Goal: Task Accomplishment & Management: Complete application form

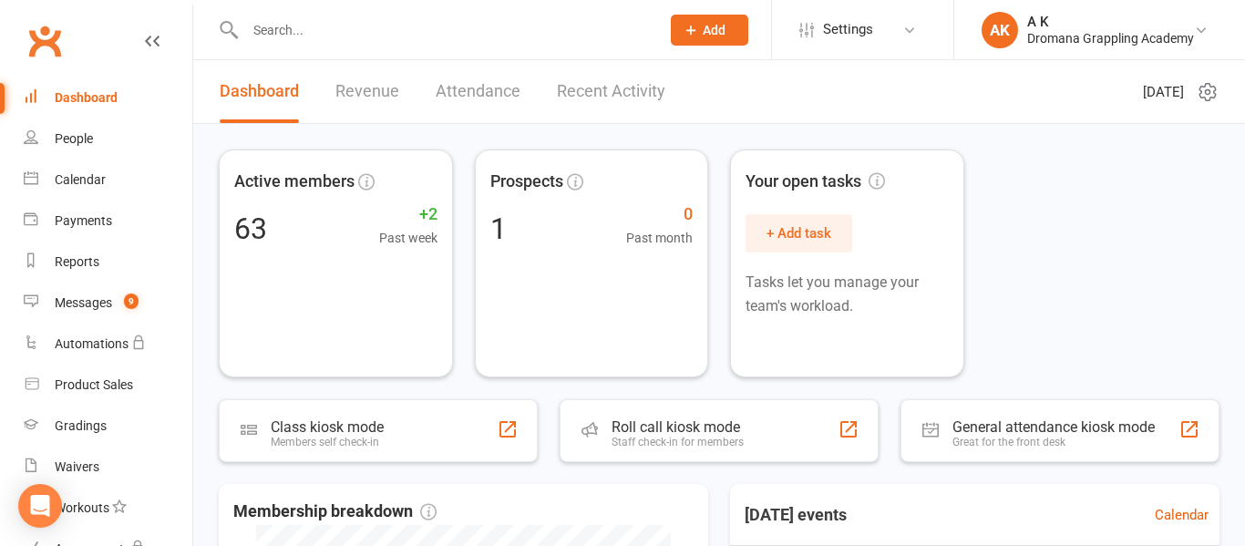
click at [422, 26] on input "text" at bounding box center [443, 30] width 407 height 26
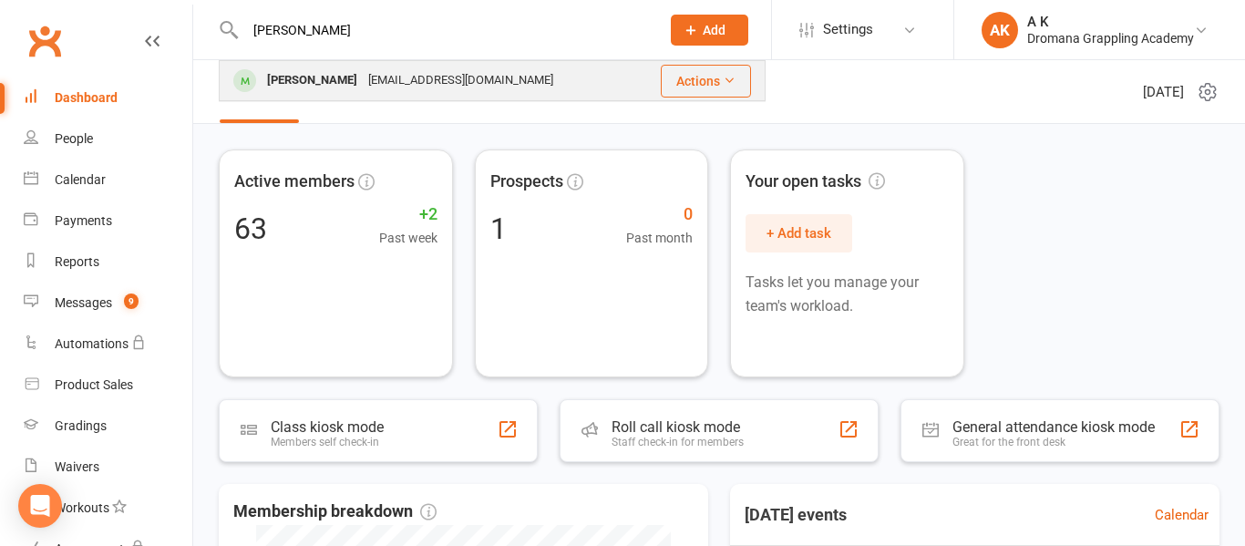
type input "[PERSON_NAME]"
click at [382, 71] on div "[EMAIL_ADDRESS][DOMAIN_NAME]" at bounding box center [461, 80] width 196 height 26
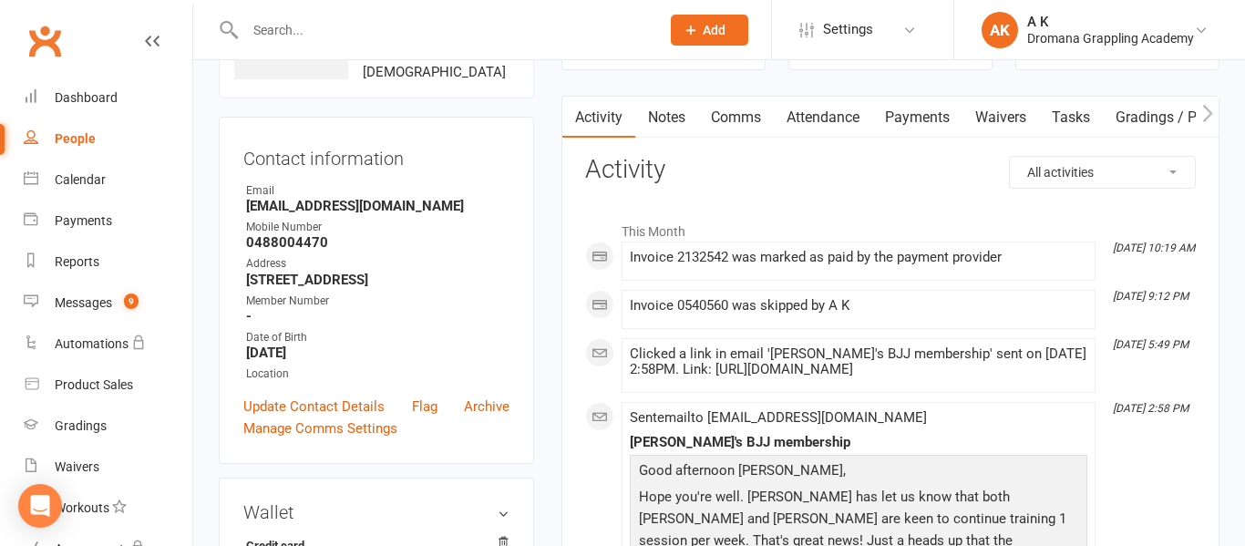
scroll to position [135, 0]
click at [910, 108] on link "Payments" at bounding box center [917, 119] width 90 height 42
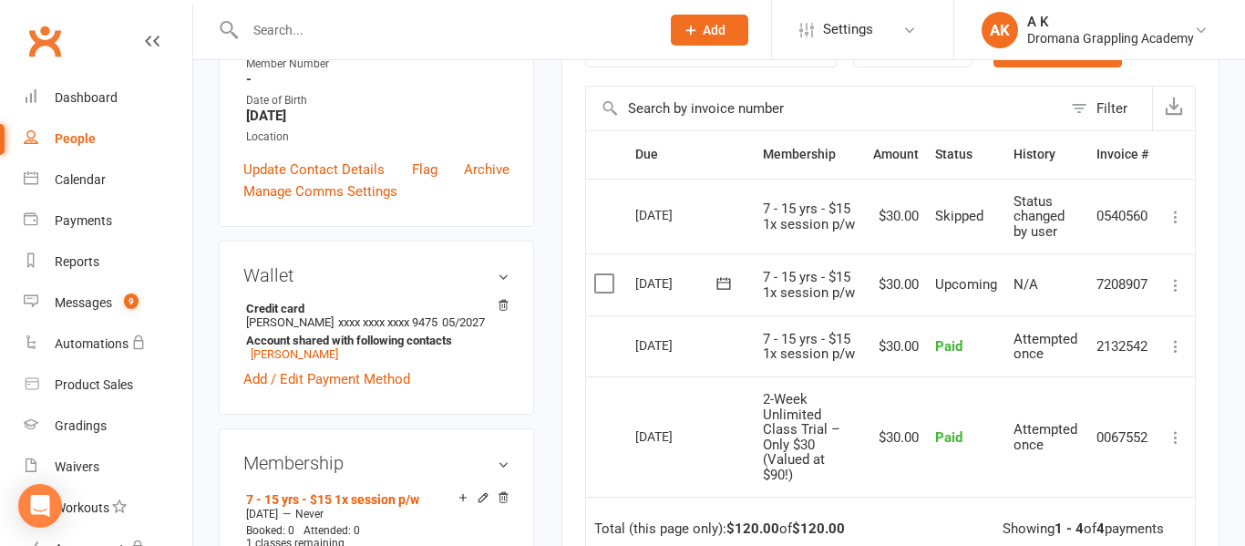
scroll to position [379, 0]
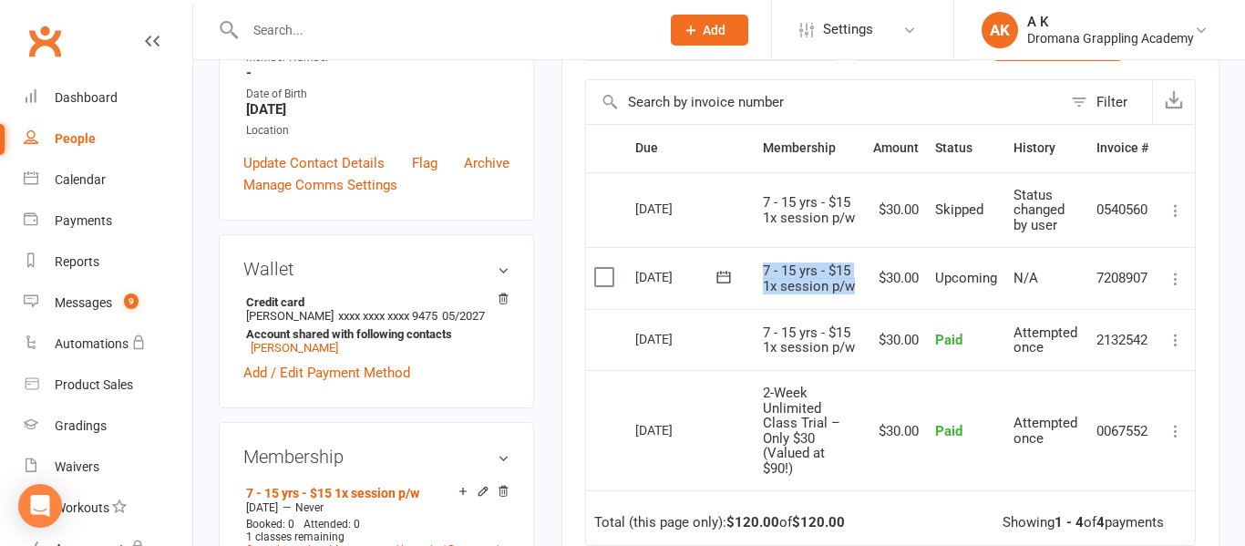
drag, startPoint x: 762, startPoint y: 268, endPoint x: 857, endPoint y: 283, distance: 96.0
click at [857, 283] on td "7 - 15 yrs - $15 1x session p/w" at bounding box center [810, 278] width 110 height 62
copy span "7 - 15 yrs - $15 1x session p/w"
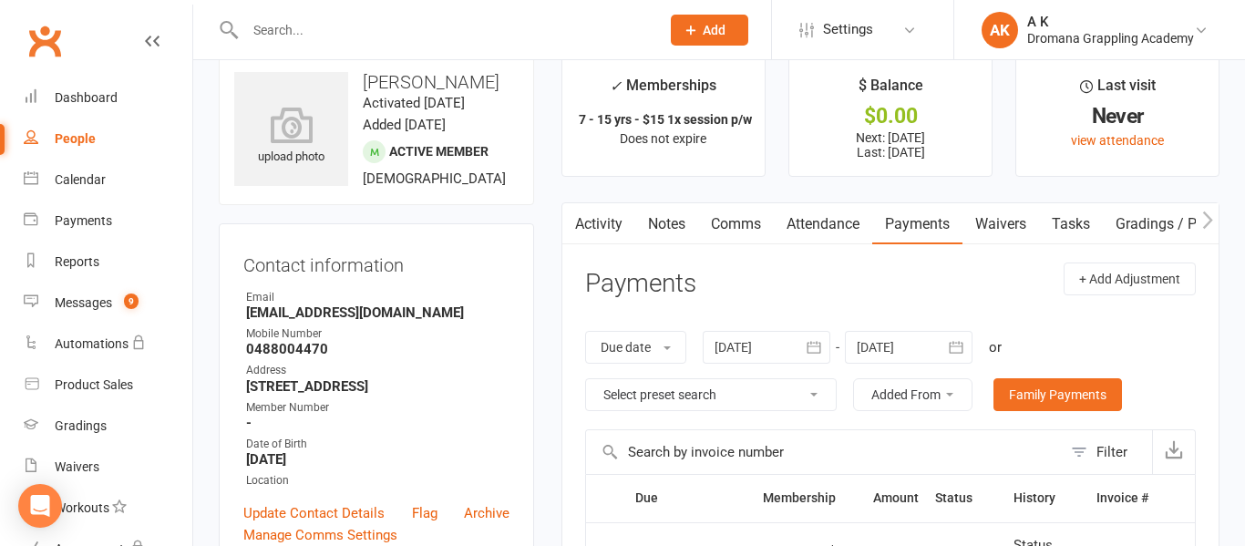
scroll to position [0, 0]
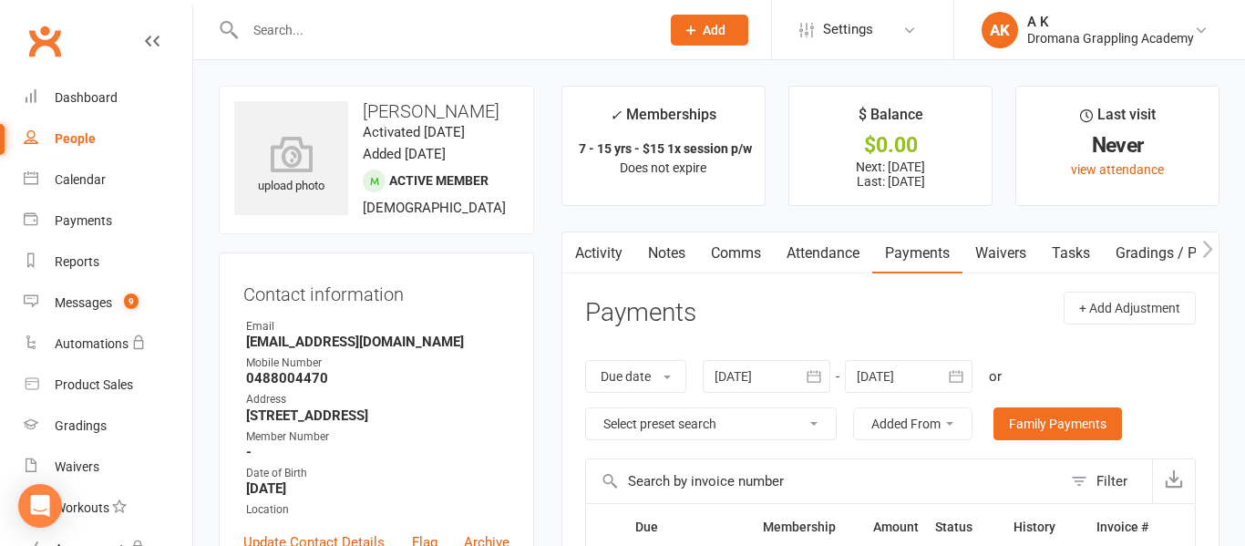
click at [455, 32] on input "text" at bounding box center [443, 30] width 407 height 26
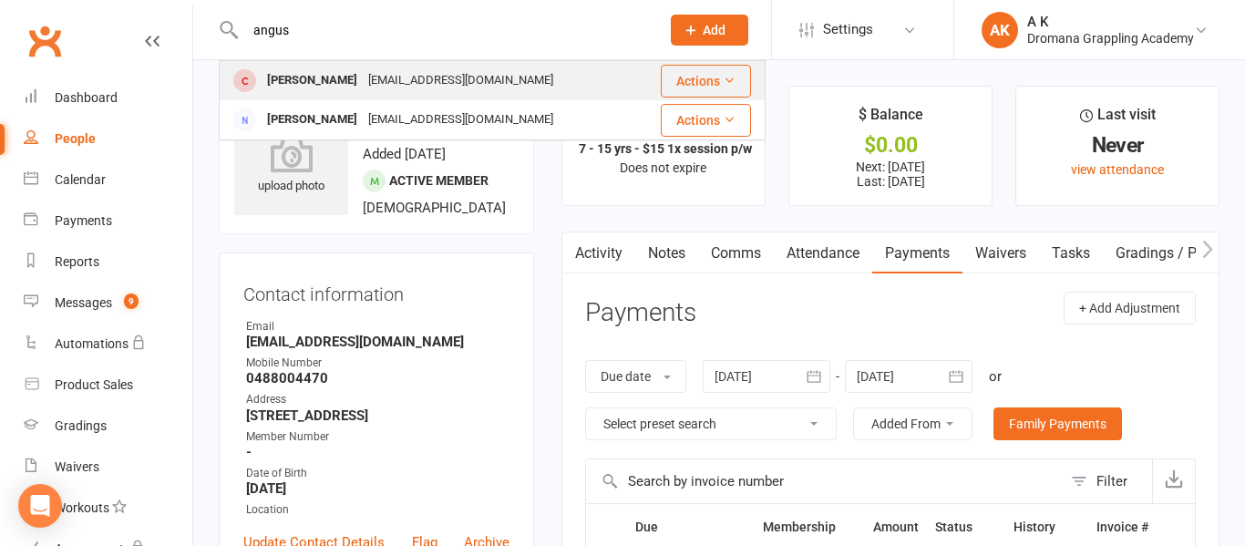
type input "angus"
click at [310, 75] on div "[PERSON_NAME]" at bounding box center [312, 80] width 101 height 26
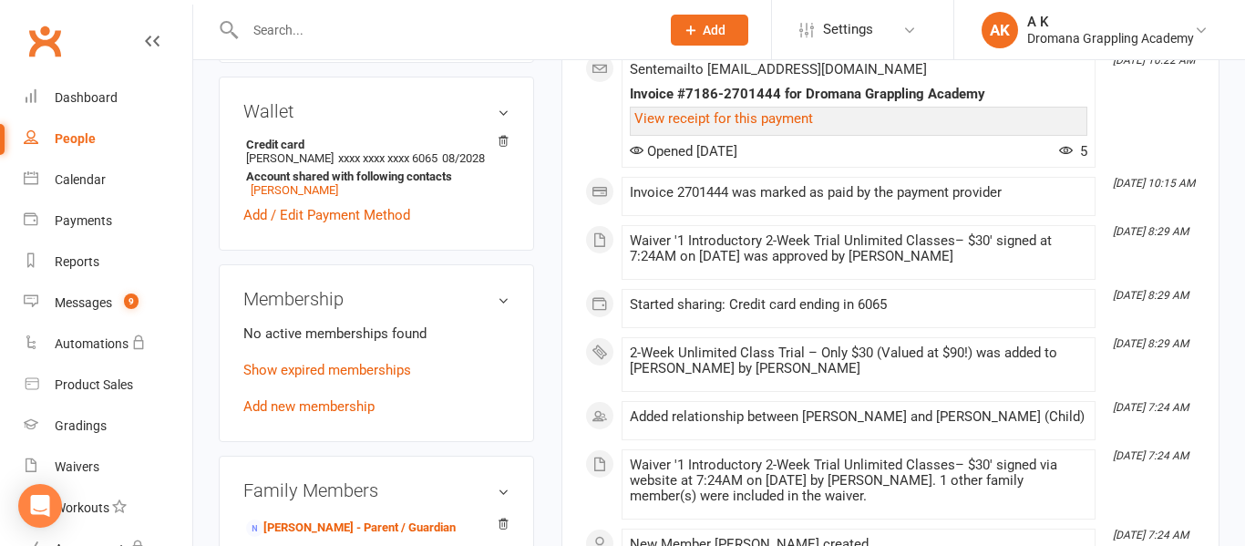
scroll to position [556, 0]
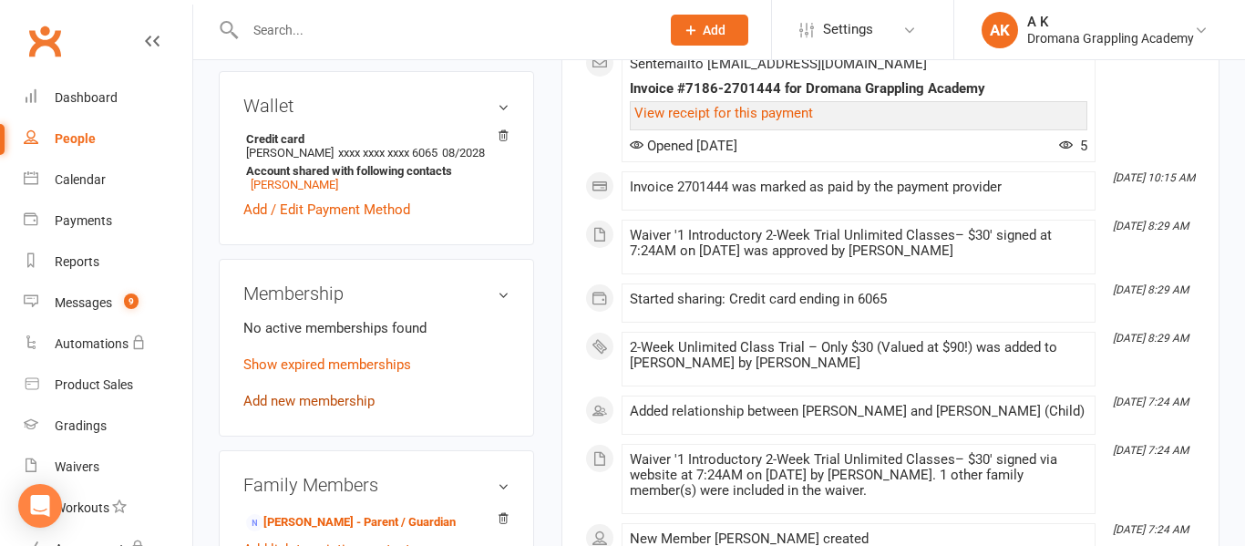
click at [367, 409] on link "Add new membership" at bounding box center [308, 401] width 131 height 16
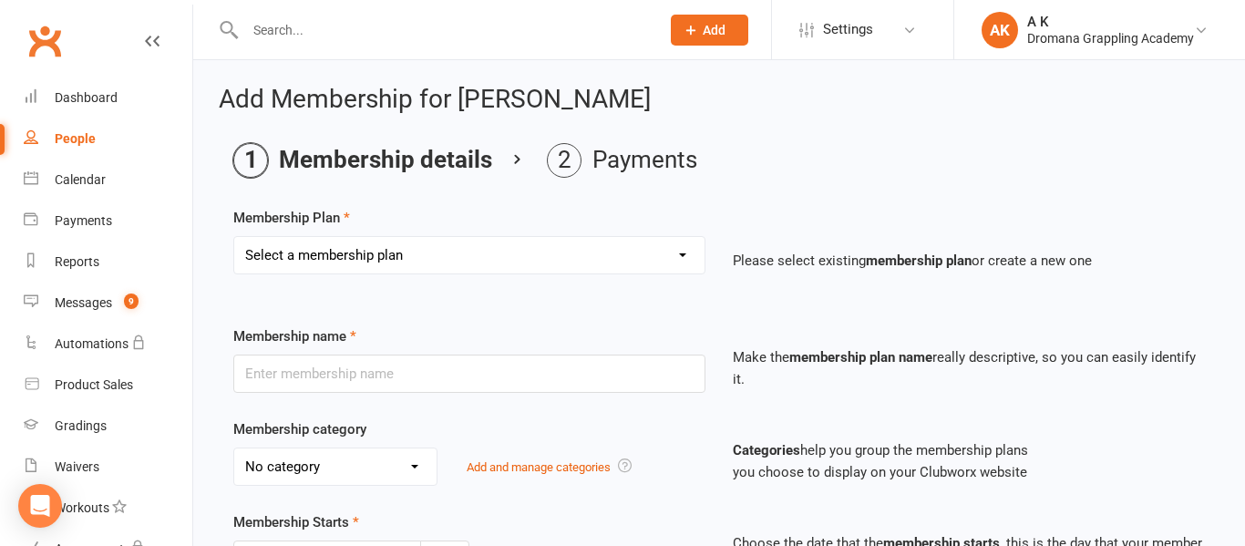
click at [545, 252] on select "Select a membership plan Create new Membership Plan Casual Class Teenage Unlimi…" at bounding box center [469, 255] width 470 height 36
select select "4"
click at [234, 237] on select "Select a membership plan Create new Membership Plan Casual Class Teenage Unlimi…" at bounding box center [469, 255] width 470 height 36
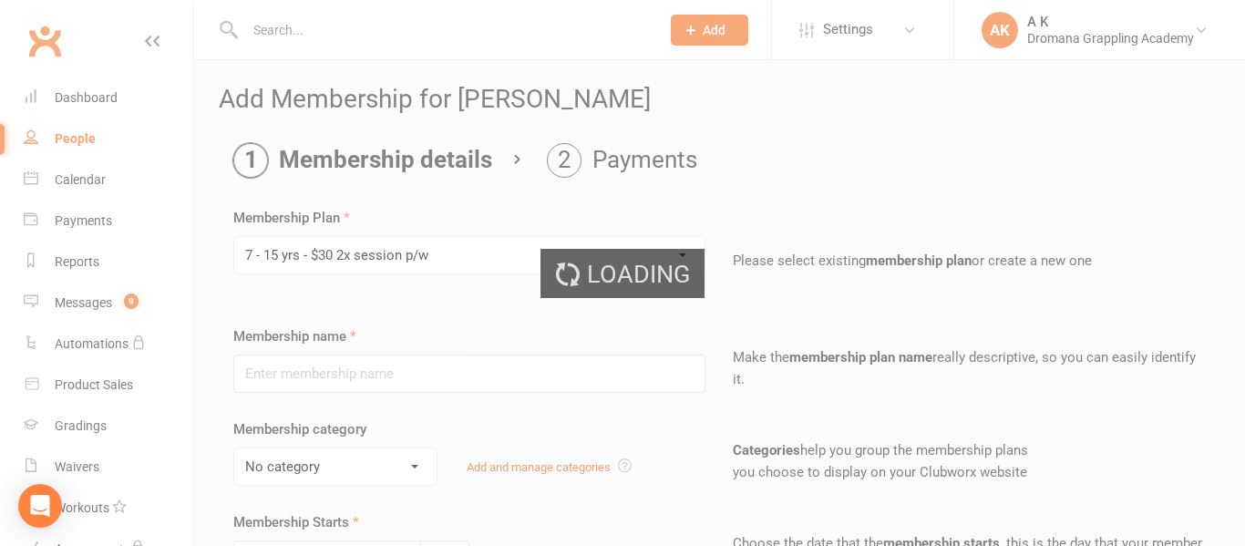
type input "7 - 15 yrs - $30 2x session p/w"
select select "2"
type input "2"
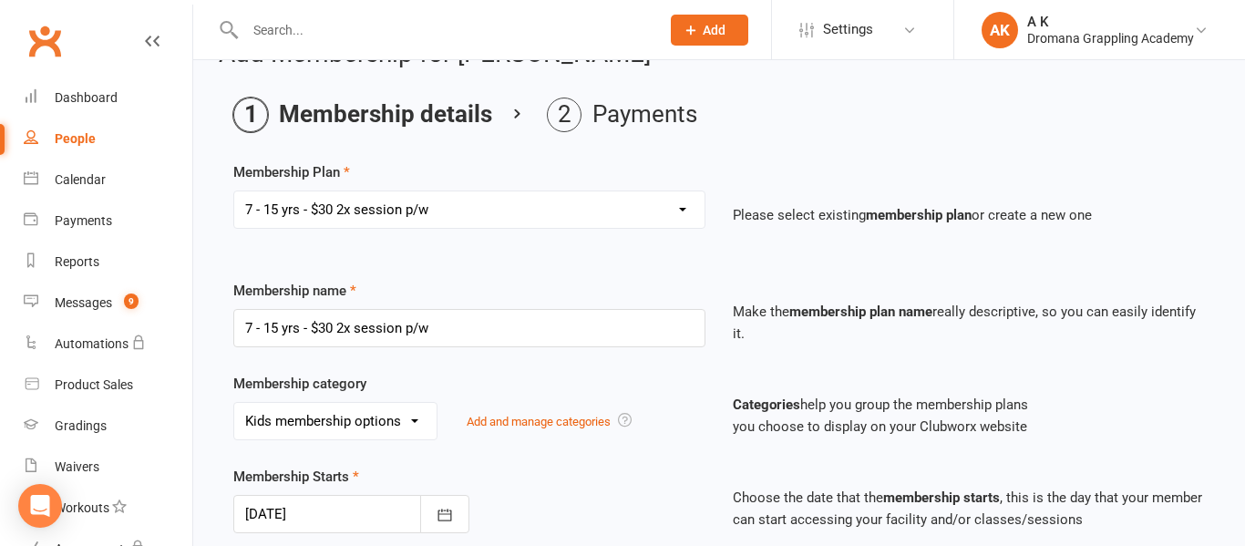
scroll to position [48, 0]
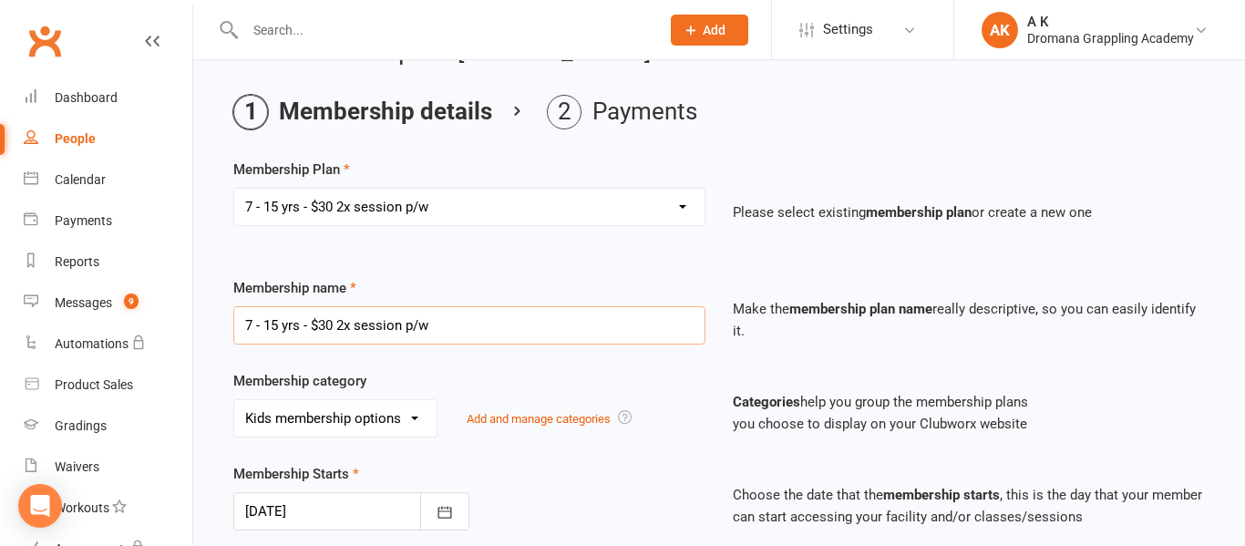
drag, startPoint x: 462, startPoint y: 335, endPoint x: 228, endPoint y: 333, distance: 234.3
click at [228, 333] on div "Membership name 7 - 15 yrs - $30 2x session p/w" at bounding box center [469, 310] width 499 height 67
paste input "15 1"
type input "7 - 15 yrs - $15 1x session p/w"
click at [468, 367] on div "Membership name 7 - 15 yrs - $15 1x session p/w Make the membership plan name r…" at bounding box center [719, 323] width 999 height 93
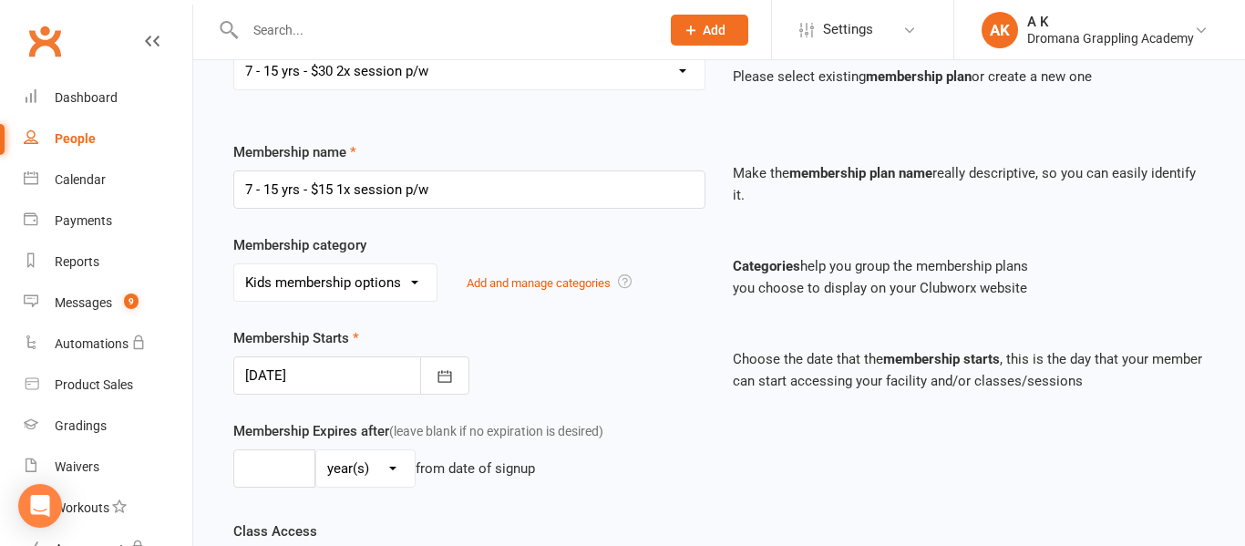
scroll to position [186, 0]
click at [450, 365] on icon "button" at bounding box center [445, 374] width 18 height 18
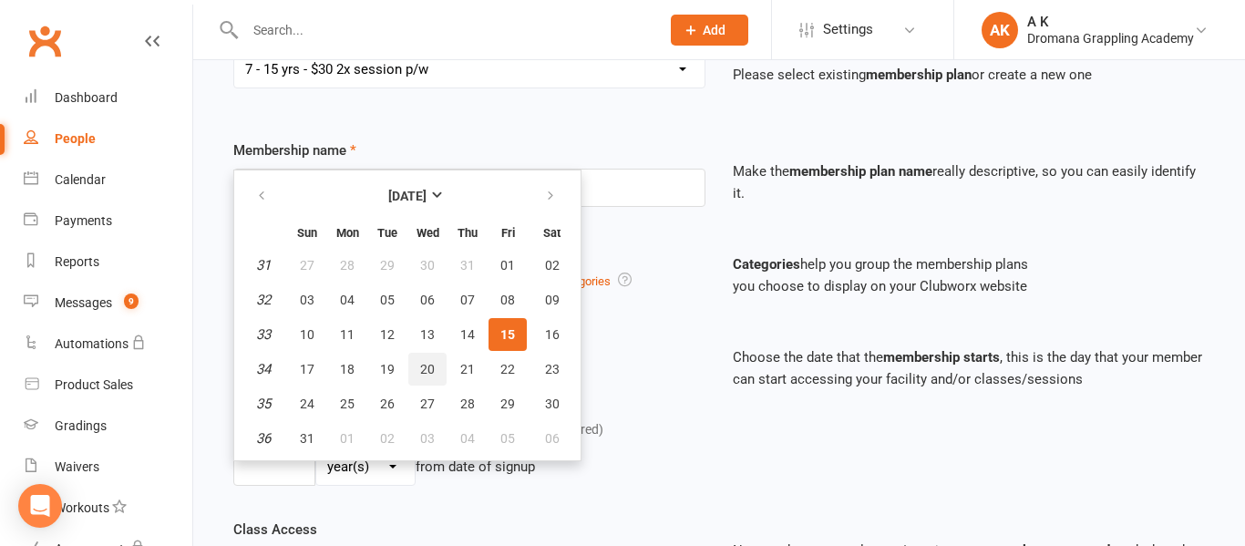
click at [424, 374] on span "20" at bounding box center [427, 369] width 15 height 15
type input "[DATE]"
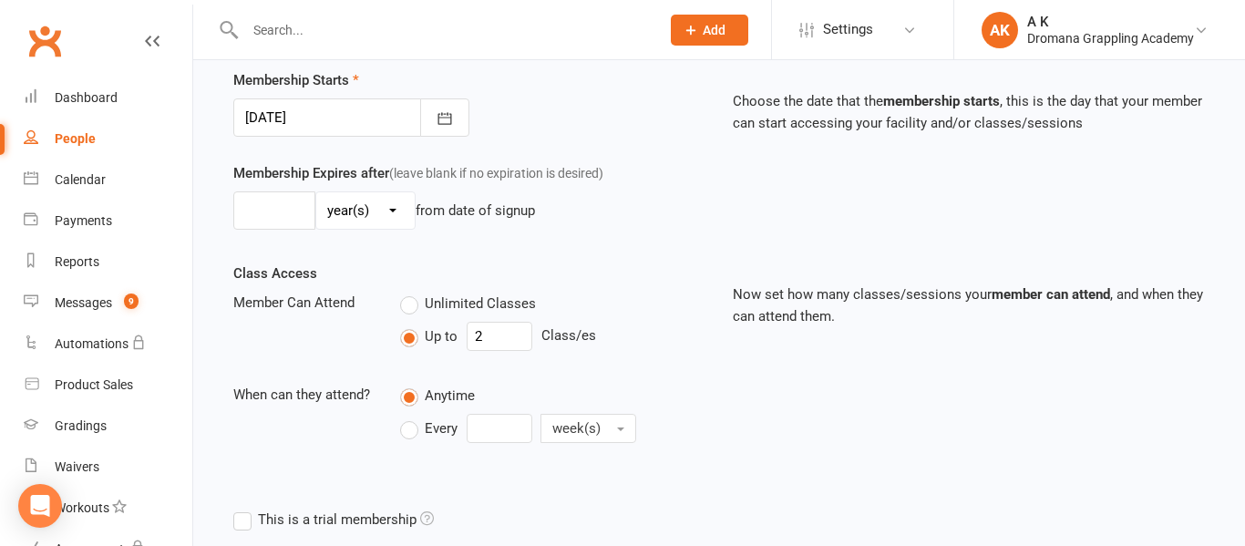
scroll to position [453, 0]
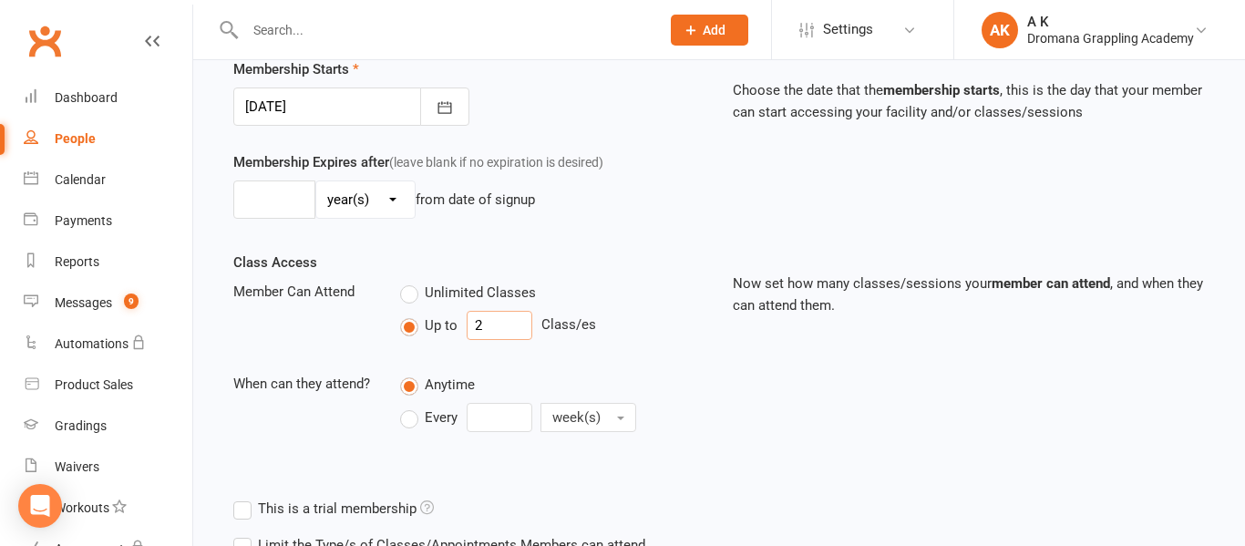
click at [485, 328] on input "2" at bounding box center [500, 325] width 66 height 29
click at [571, 410] on span "week(s)" at bounding box center [576, 417] width 48 height 16
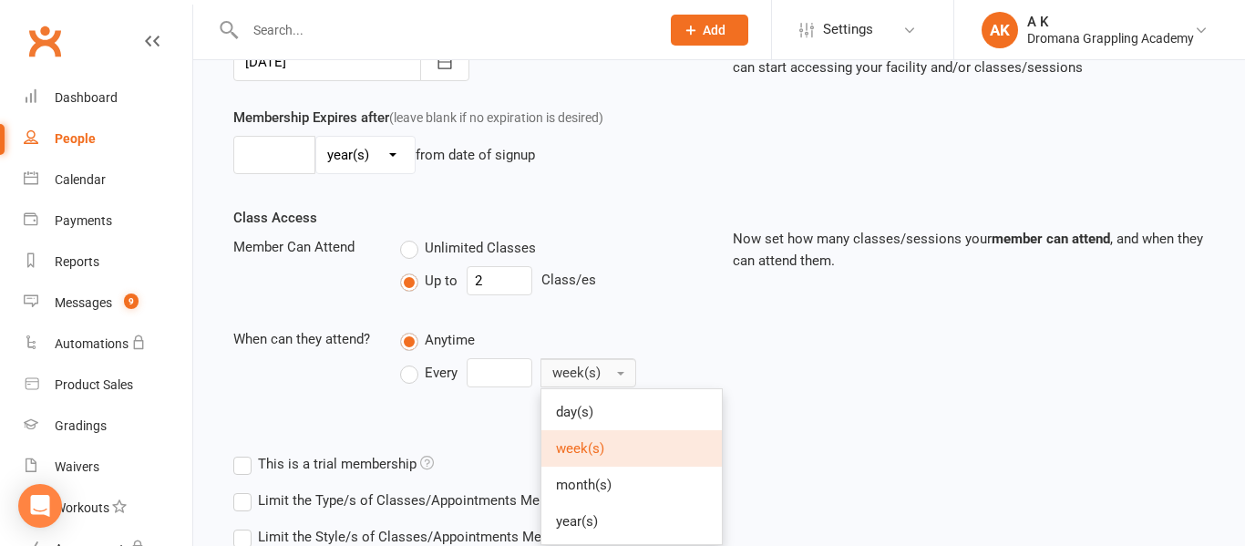
scroll to position [500, 0]
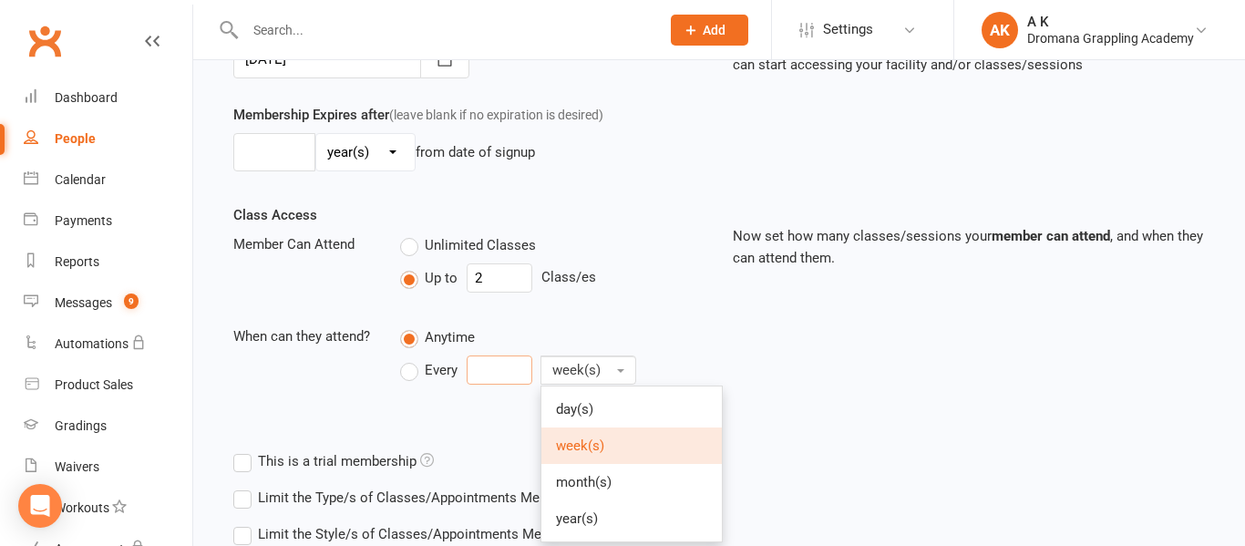
click at [506, 367] on input "number" at bounding box center [500, 369] width 66 height 29
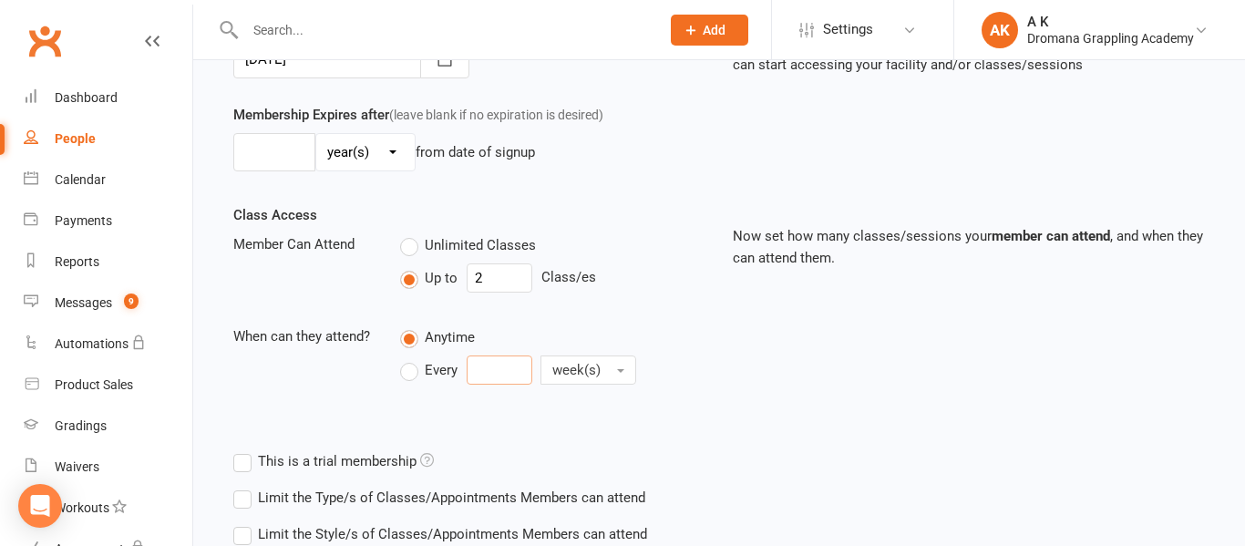
click at [506, 367] on input "number" at bounding box center [500, 369] width 66 height 29
type input "2"
click at [681, 394] on div "Class Access Member Can Attend Unlimited Classes Up to 2 Class/es When can they…" at bounding box center [469, 310] width 499 height 213
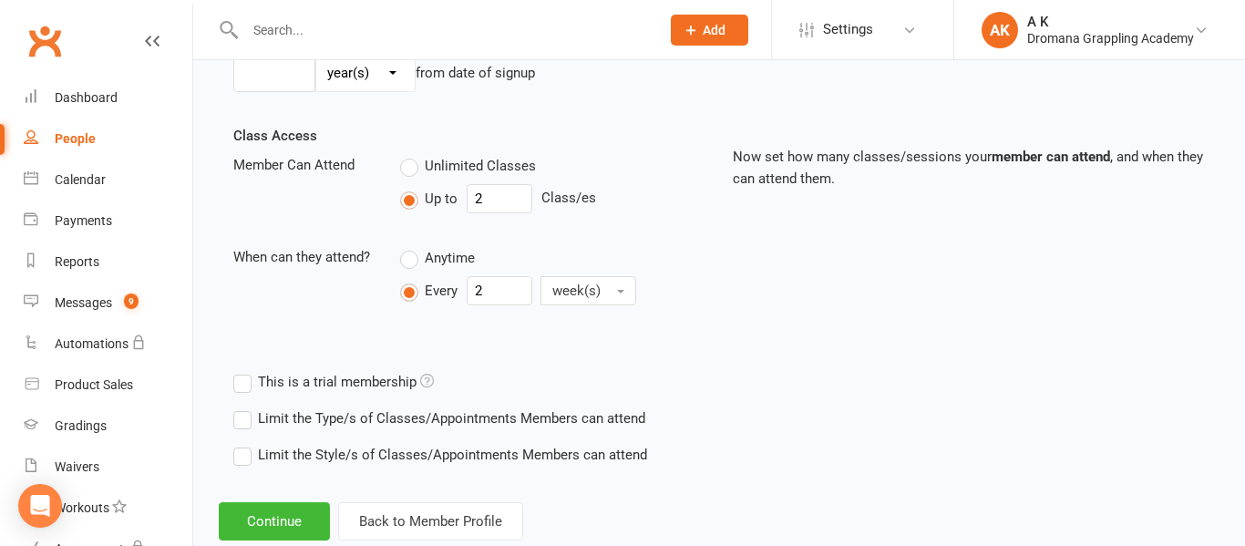
scroll to position [626, 0]
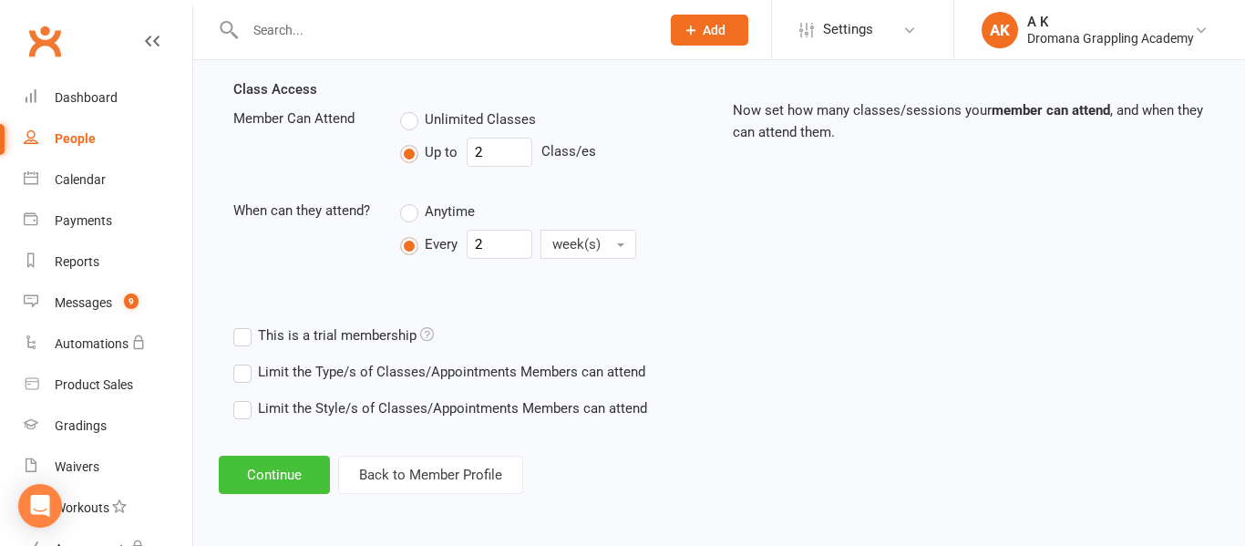
click at [305, 468] on button "Continue" at bounding box center [274, 475] width 111 height 38
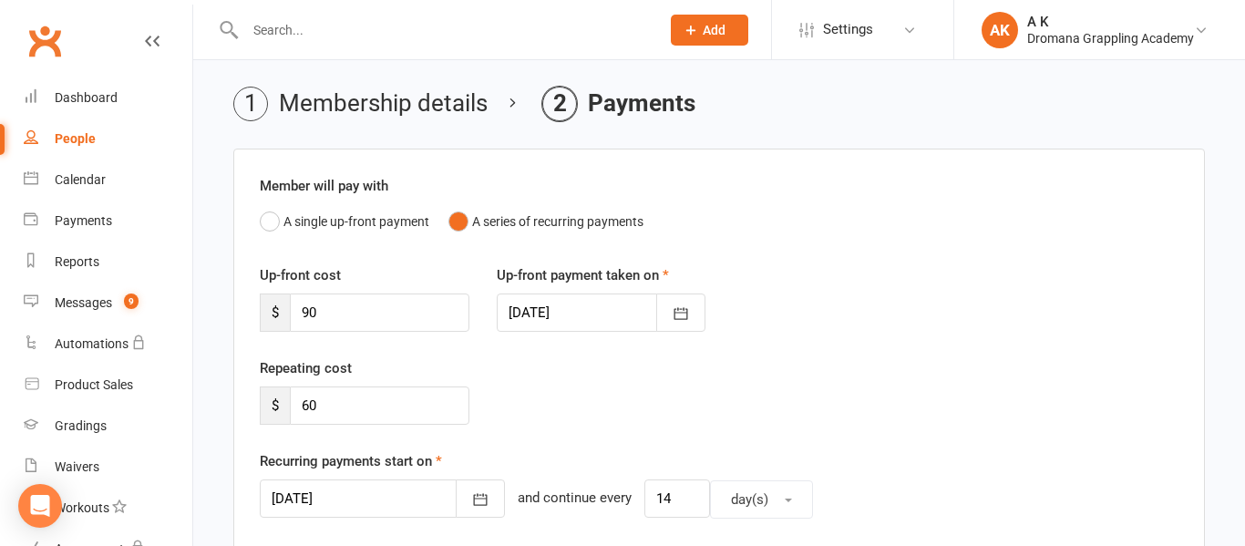
scroll to position [62, 0]
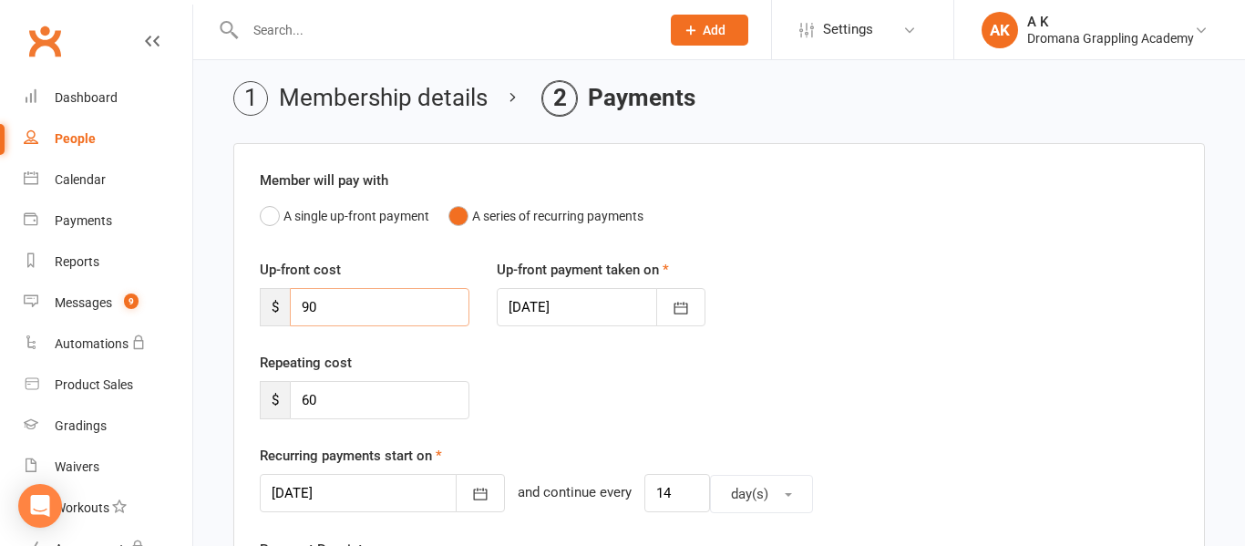
click at [382, 309] on input "90" at bounding box center [380, 307] width 180 height 38
type input "9"
click at [684, 314] on icon "button" at bounding box center [681, 308] width 18 height 18
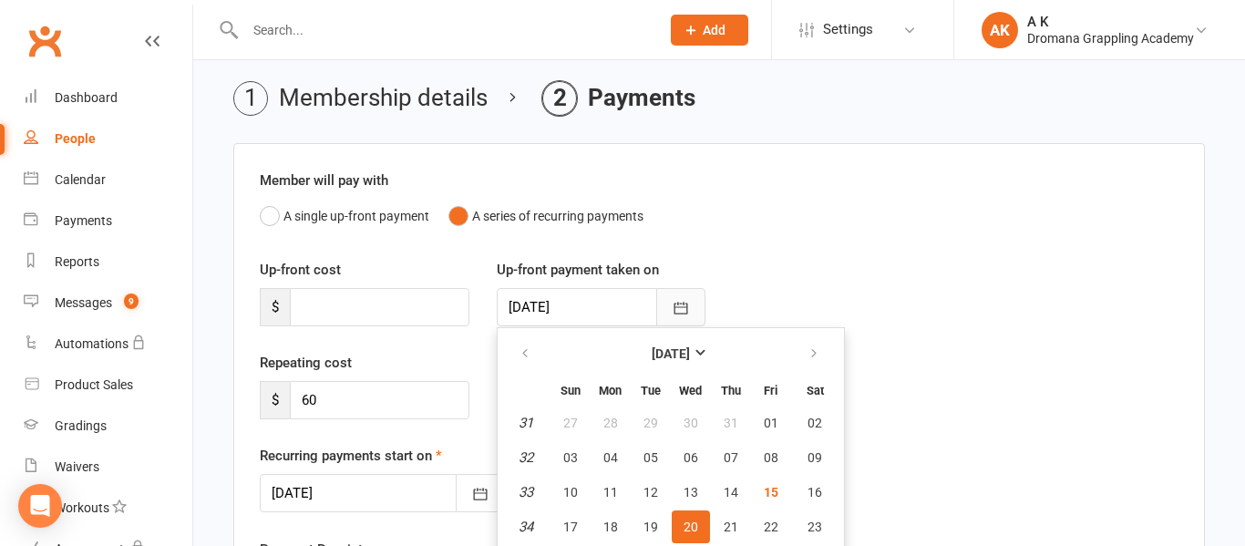
scroll to position [130, 0]
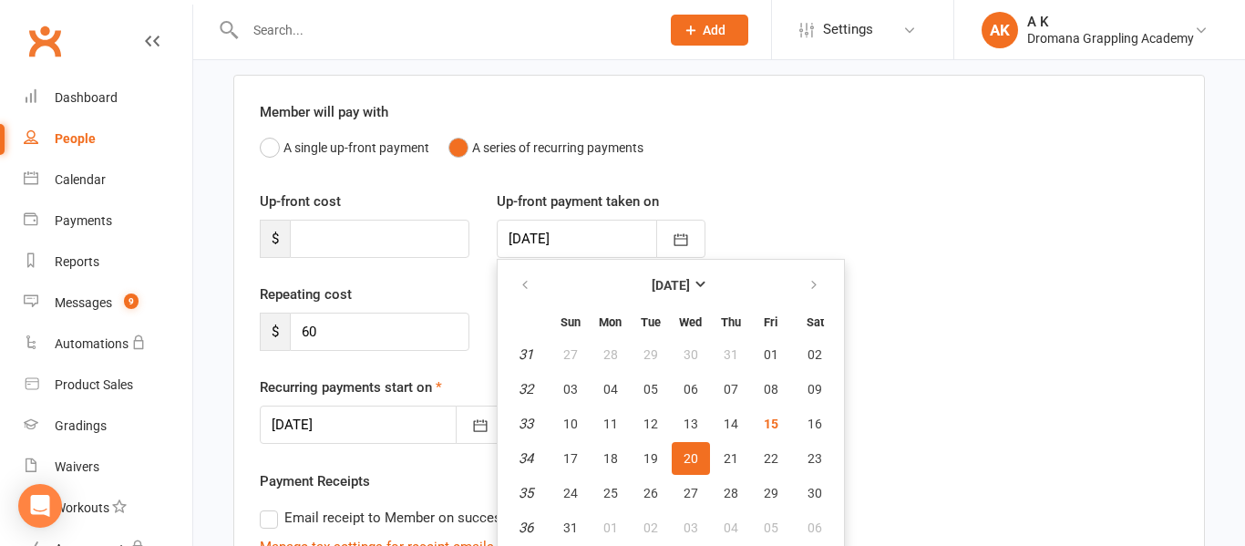
click at [765, 227] on div "Up-front cost $ Up-front payment taken on [DATE] [DATE] Sun Mon Tue Wed Thu Fri…" at bounding box center [719, 236] width 946 height 93
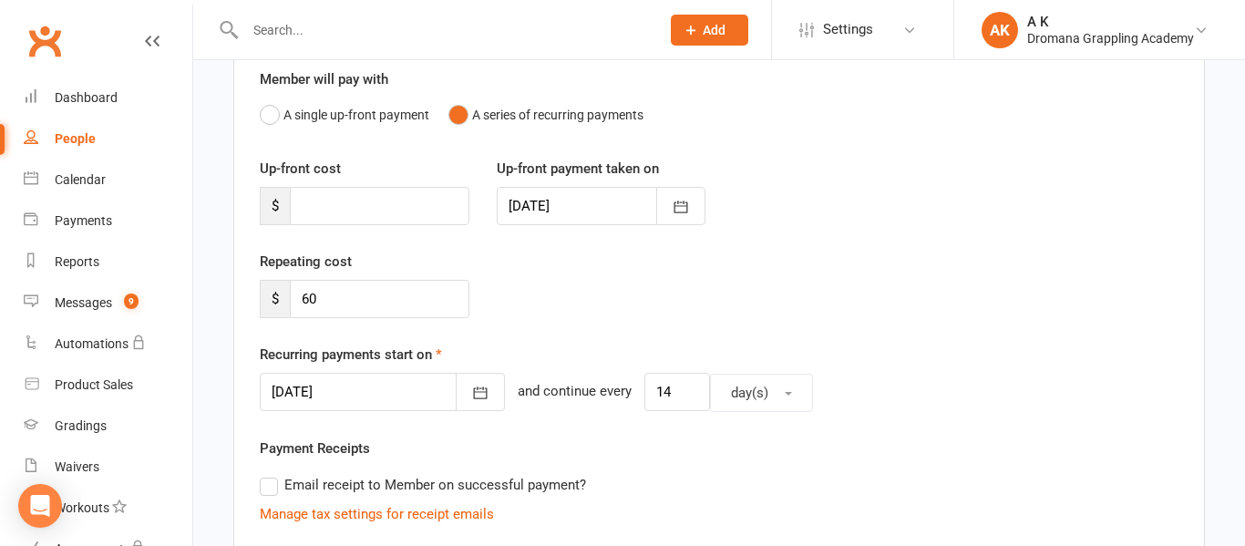
scroll to position [164, 0]
click at [309, 300] on input "60" at bounding box center [380, 298] width 180 height 38
type input "30"
click at [525, 313] on div "Repeating cost $ 30" at bounding box center [719, 296] width 946 height 93
click at [471, 394] on icon "button" at bounding box center [480, 392] width 18 height 18
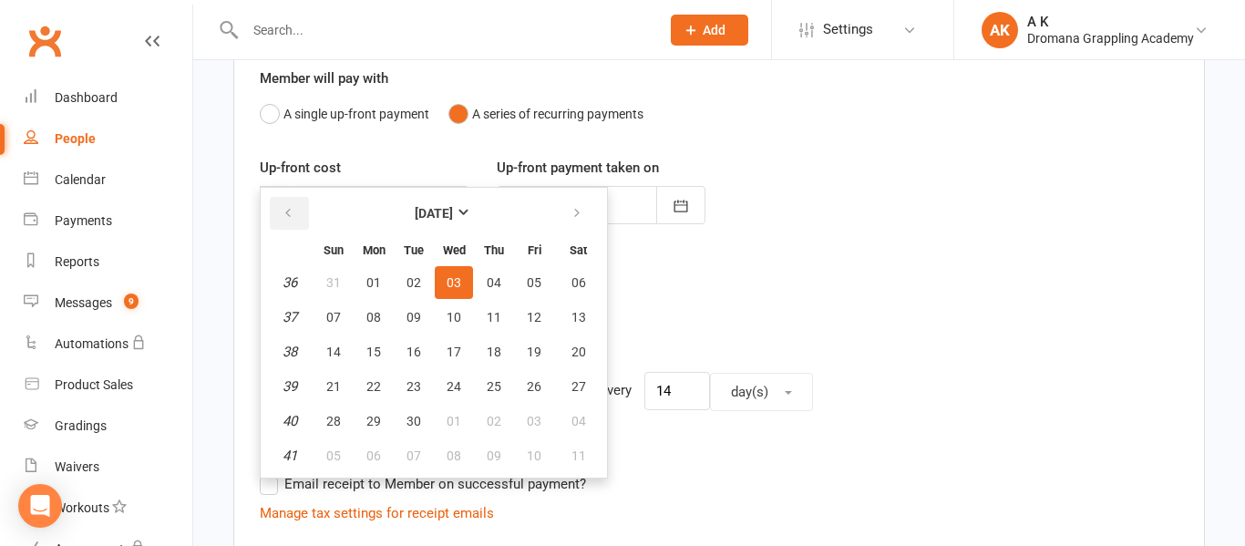
click at [293, 218] on icon "button" at bounding box center [288, 213] width 13 height 15
click at [454, 386] on span "20" at bounding box center [454, 386] width 15 height 15
type input "[DATE]"
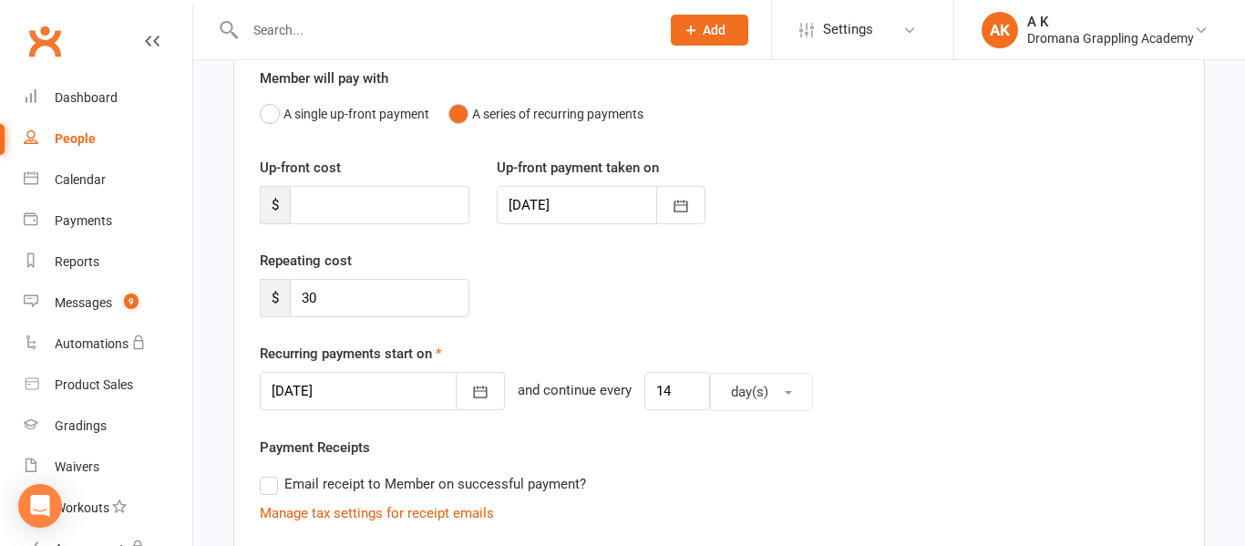
click at [625, 305] on div "Repeating cost $ 30" at bounding box center [719, 296] width 946 height 93
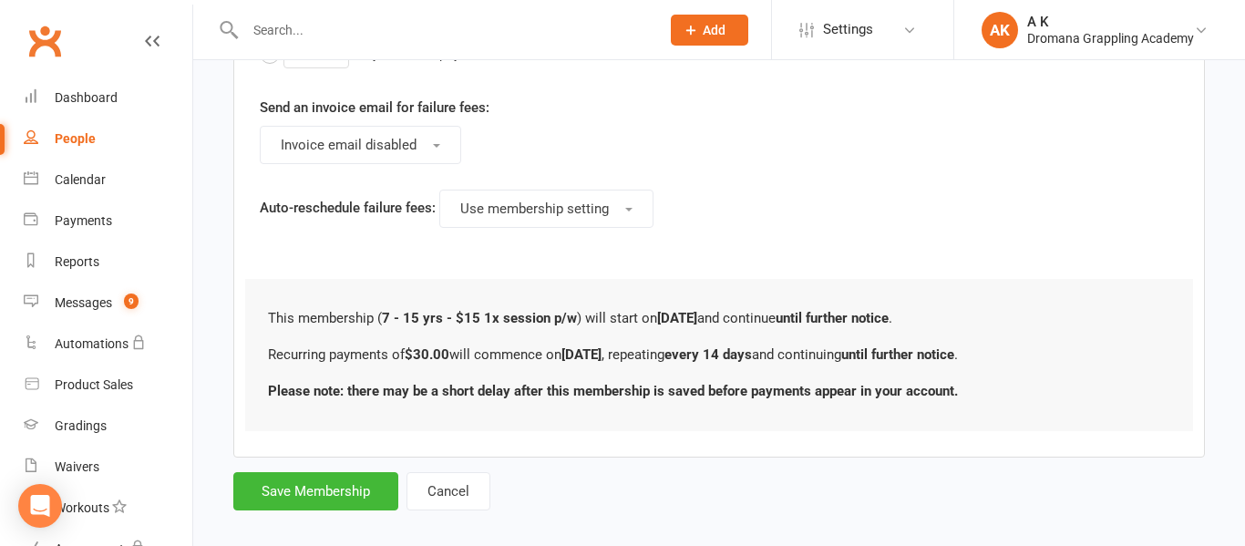
scroll to position [1022, 0]
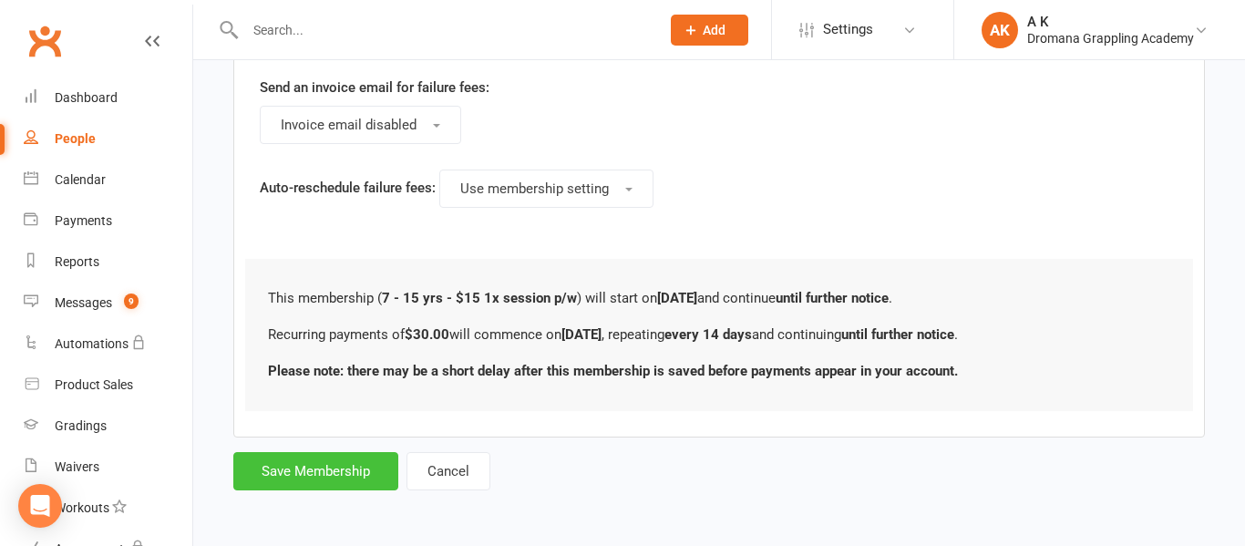
click at [304, 472] on button "Save Membership" at bounding box center [315, 471] width 165 height 38
type input "0"
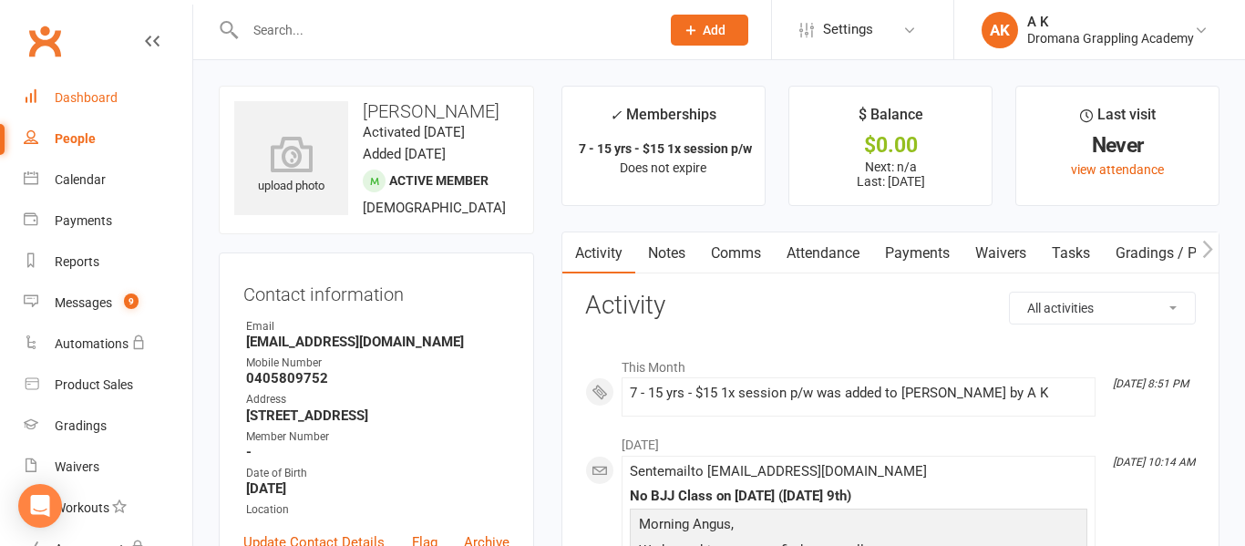
click at [108, 88] on link "Dashboard" at bounding box center [108, 97] width 169 height 41
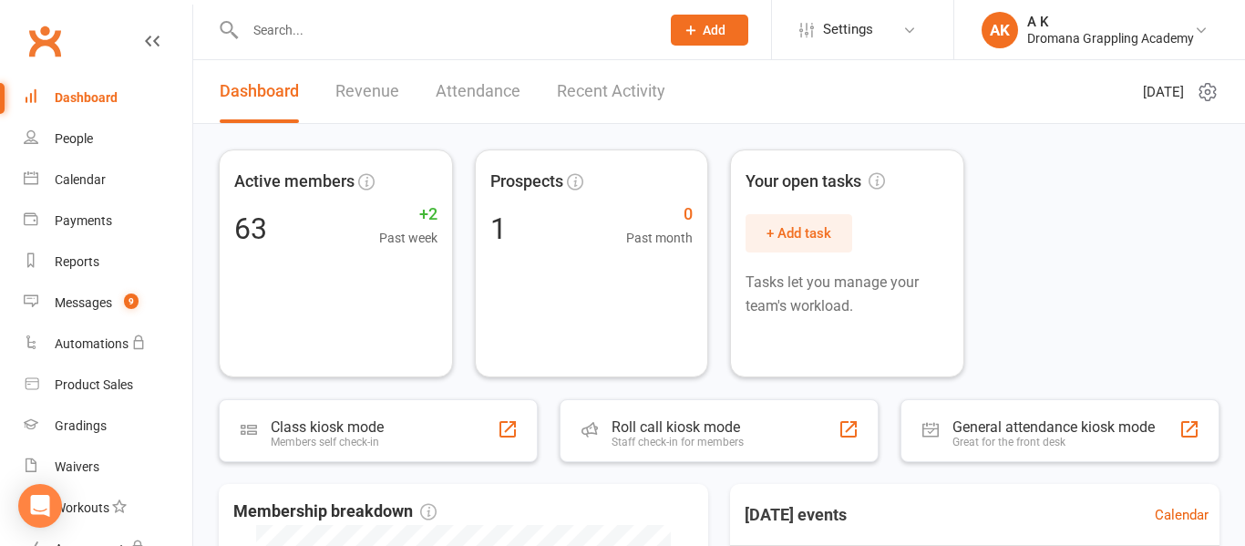
click at [612, 98] on link "Recent Activity" at bounding box center [611, 91] width 108 height 63
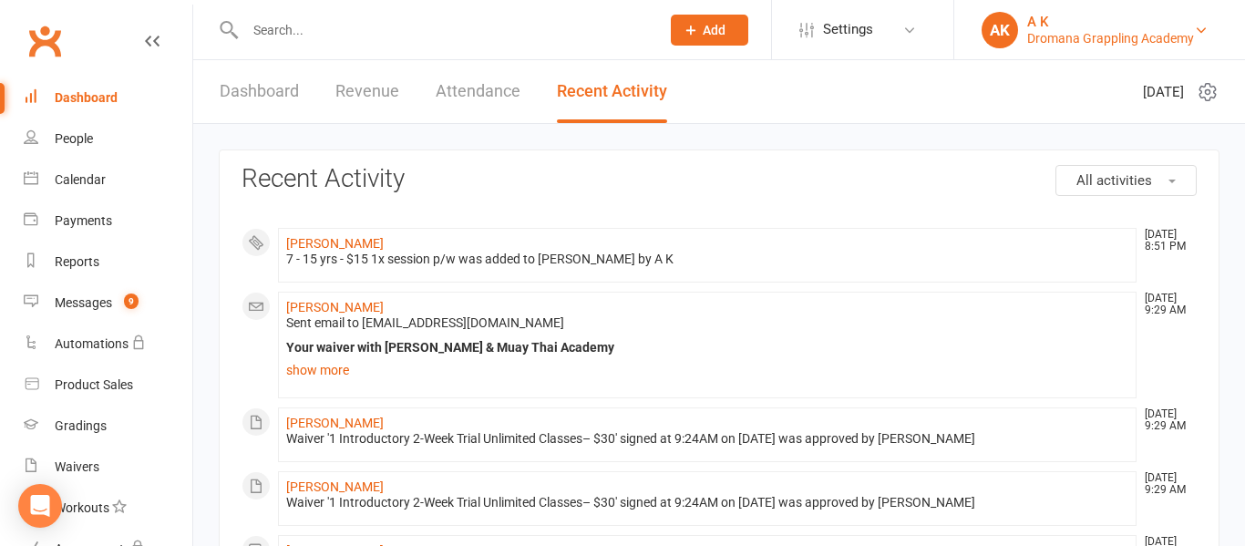
click at [1121, 43] on div "Dromana Grappling Academy" at bounding box center [1110, 38] width 167 height 16
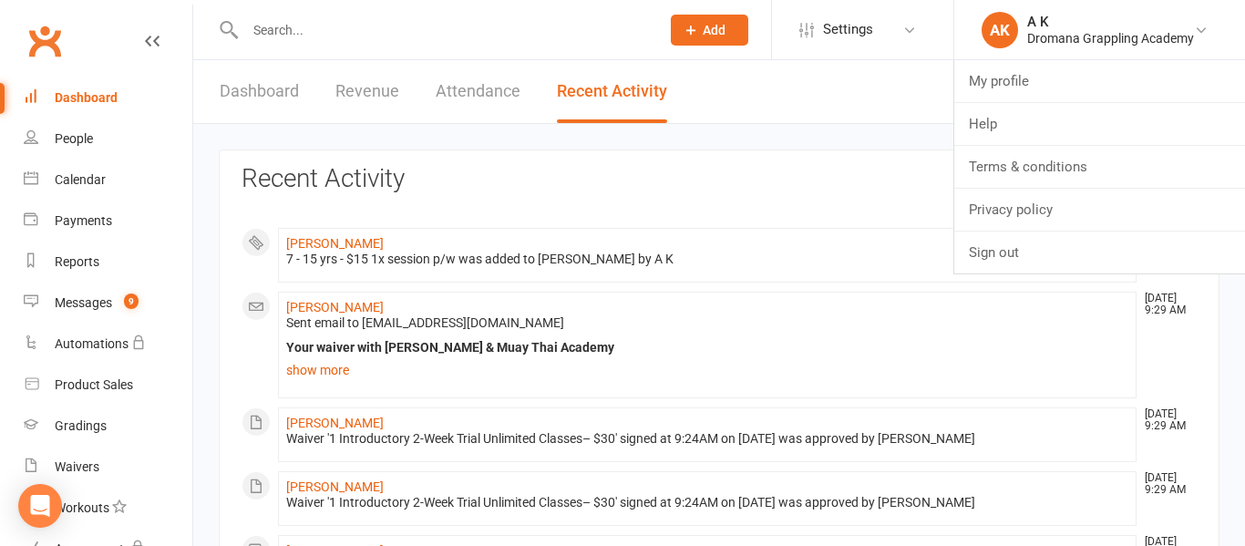
click at [891, 117] on header "Dashboard Revenue Attendance Recent Activity [DATE]" at bounding box center [719, 92] width 1052 height 64
